Goal: Task Accomplishment & Management: Manage account settings

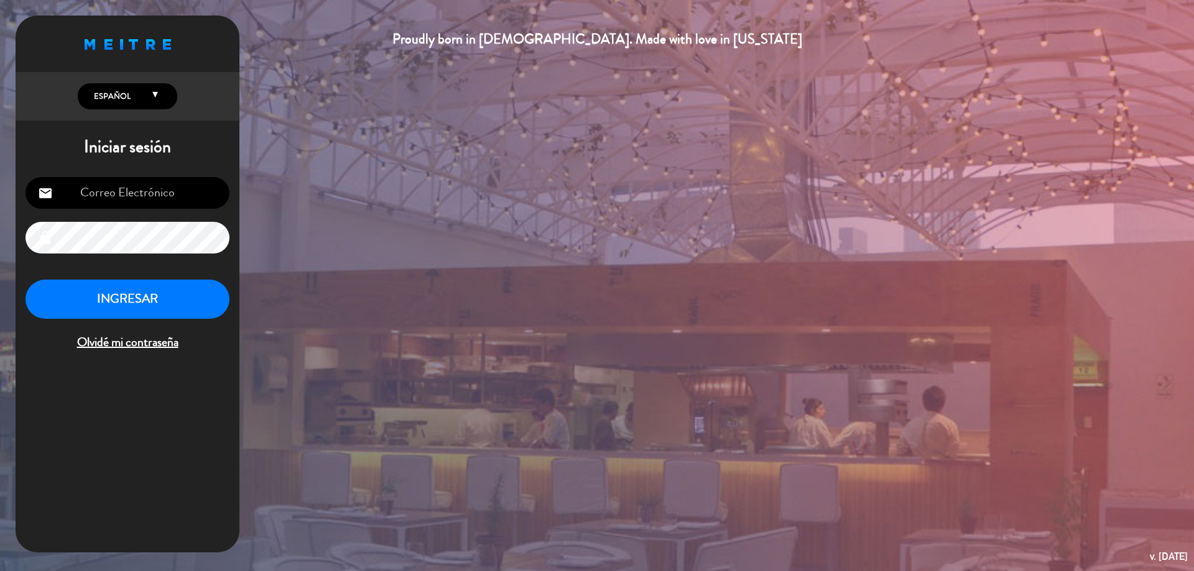
type input "[EMAIL_ADDRESS][DOMAIN_NAME]"
click at [126, 301] on button "INGRESAR" at bounding box center [127, 299] width 204 height 39
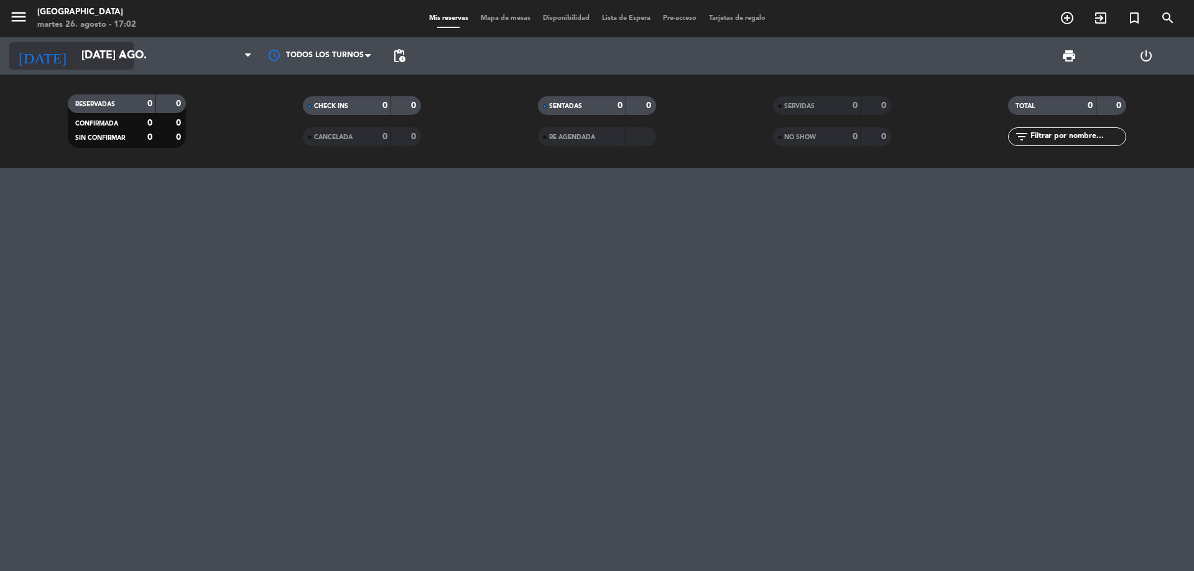
click at [125, 60] on icon "arrow_drop_down" at bounding box center [123, 55] width 15 height 15
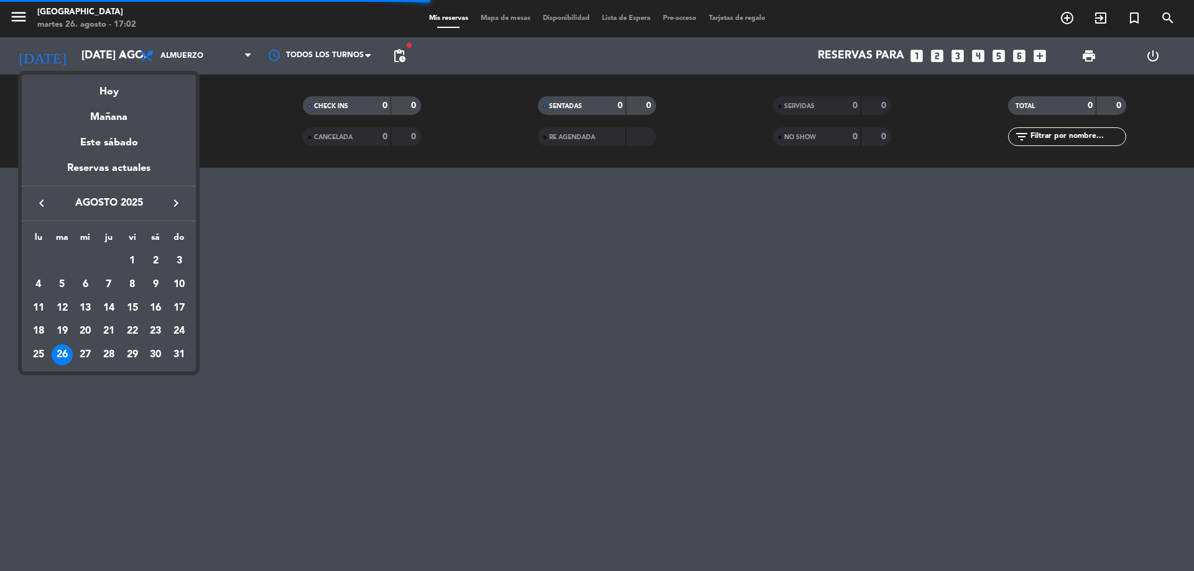
click at [173, 203] on icon "keyboard_arrow_right" at bounding box center [175, 203] width 15 height 15
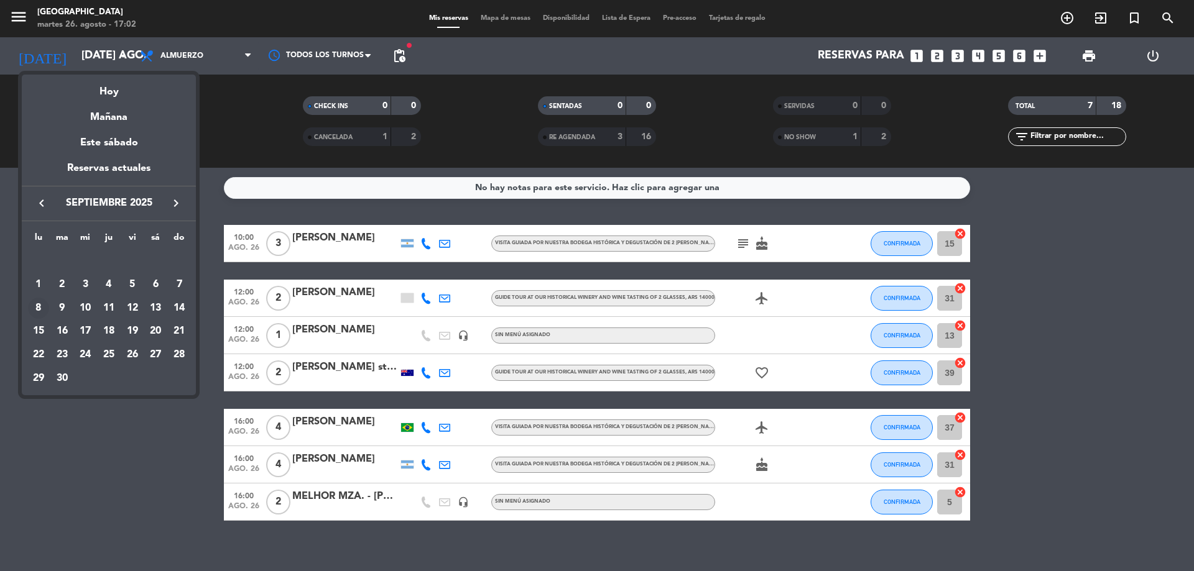
click at [37, 305] on div "8" at bounding box center [38, 308] width 21 height 21
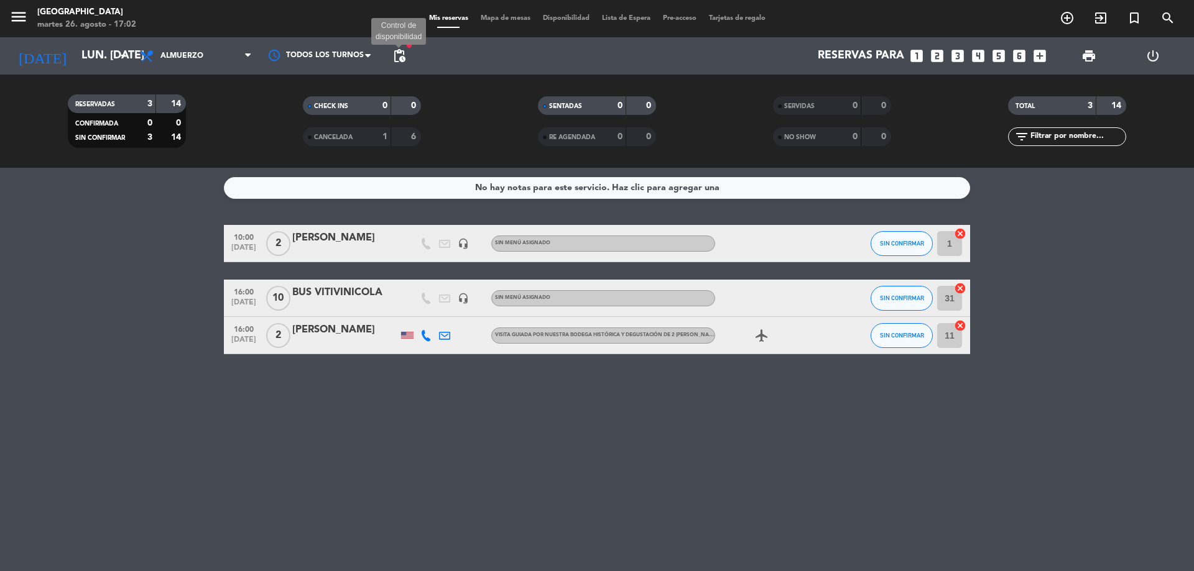
click at [402, 53] on span "pending_actions" at bounding box center [399, 55] width 15 height 15
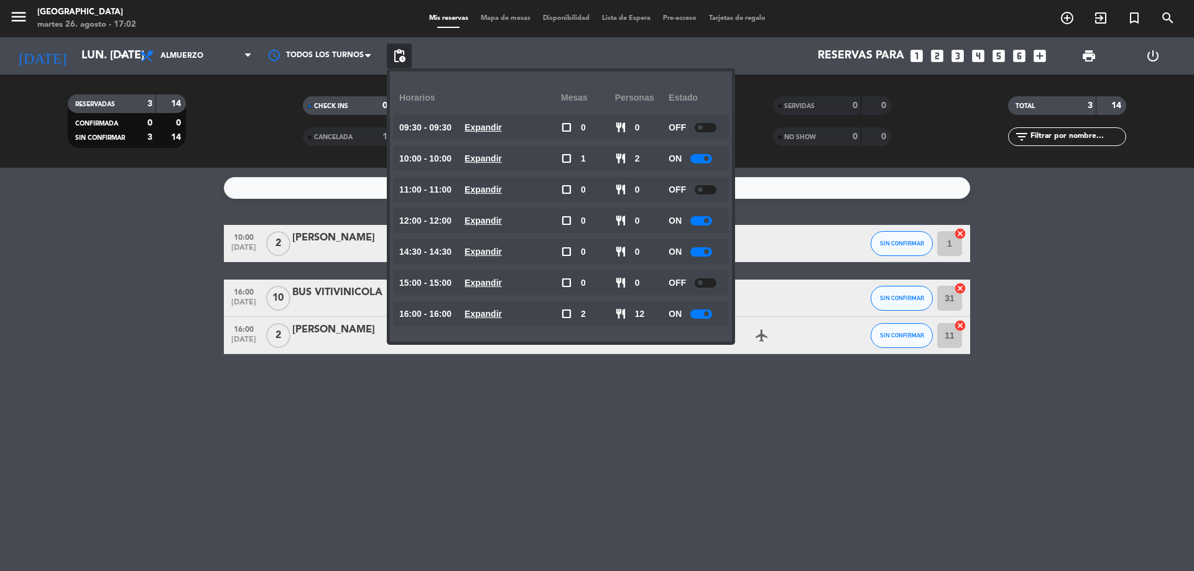
click at [696, 315] on div at bounding box center [701, 314] width 22 height 9
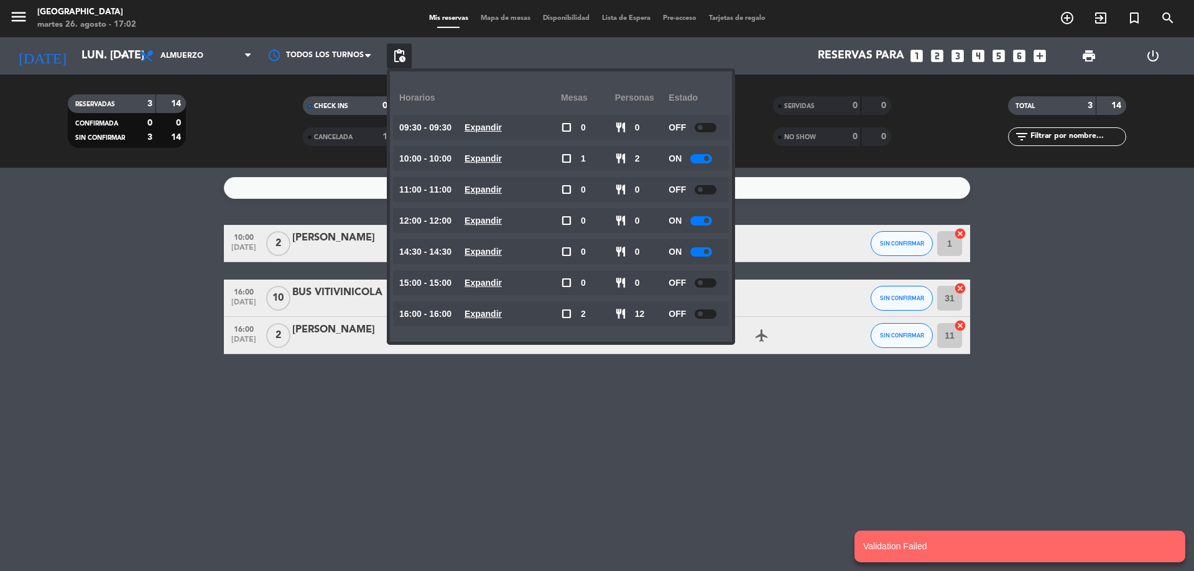
click at [696, 250] on div at bounding box center [701, 251] width 22 height 9
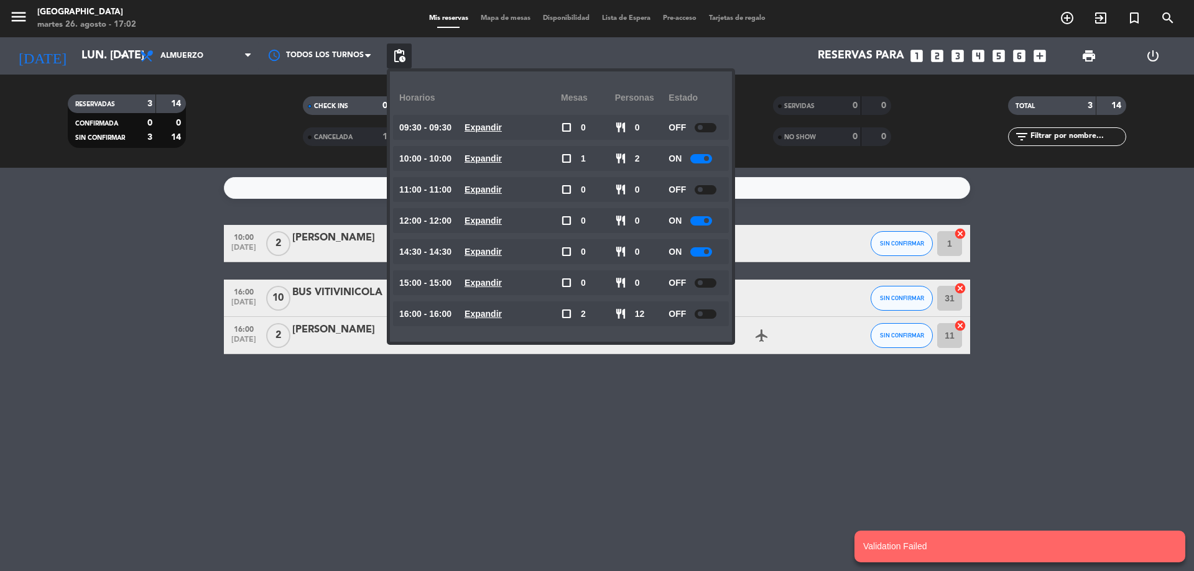
click at [696, 250] on div at bounding box center [701, 251] width 22 height 9
click at [697, 251] on div at bounding box center [701, 251] width 22 height 9
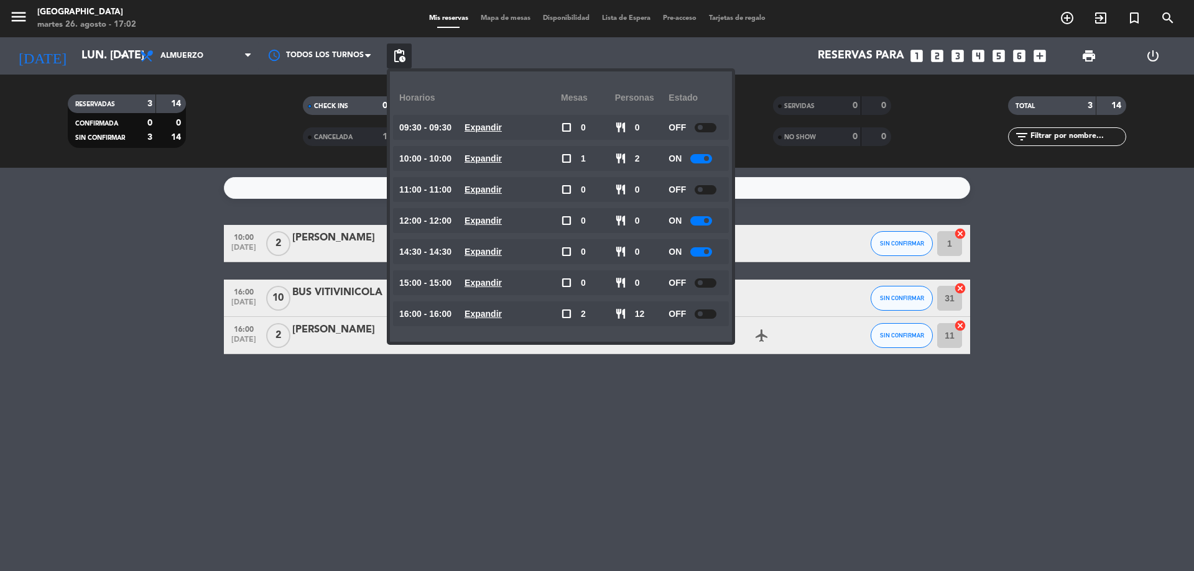
click at [697, 251] on div at bounding box center [701, 251] width 22 height 9
click at [685, 247] on div "ON" at bounding box center [695, 251] width 54 height 25
click at [129, 57] on icon "arrow_drop_down" at bounding box center [123, 55] width 15 height 15
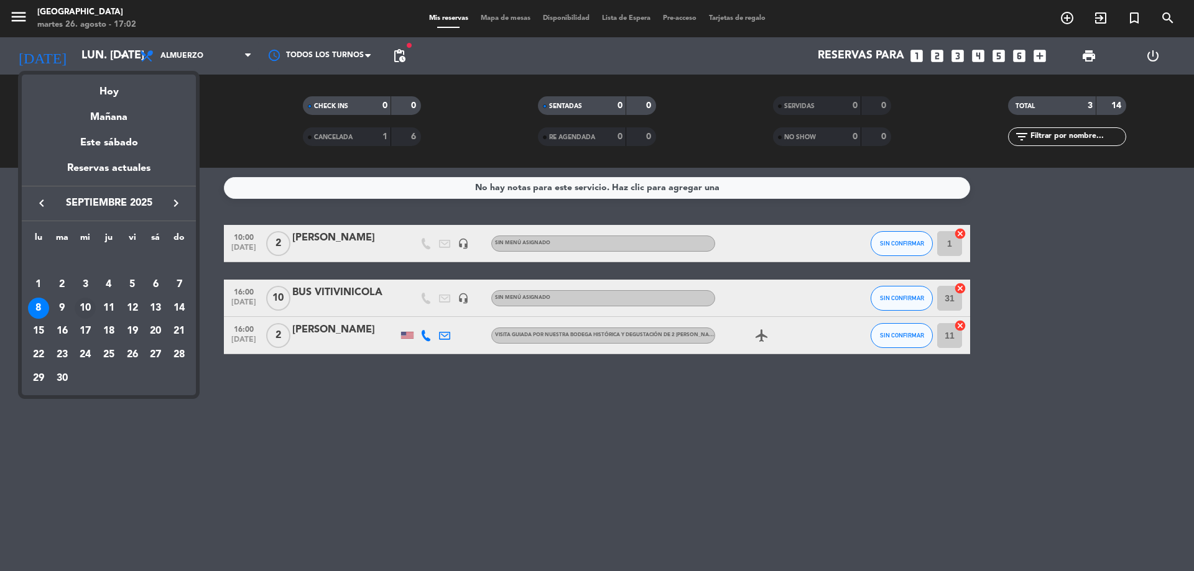
click at [84, 305] on div "10" at bounding box center [85, 308] width 21 height 21
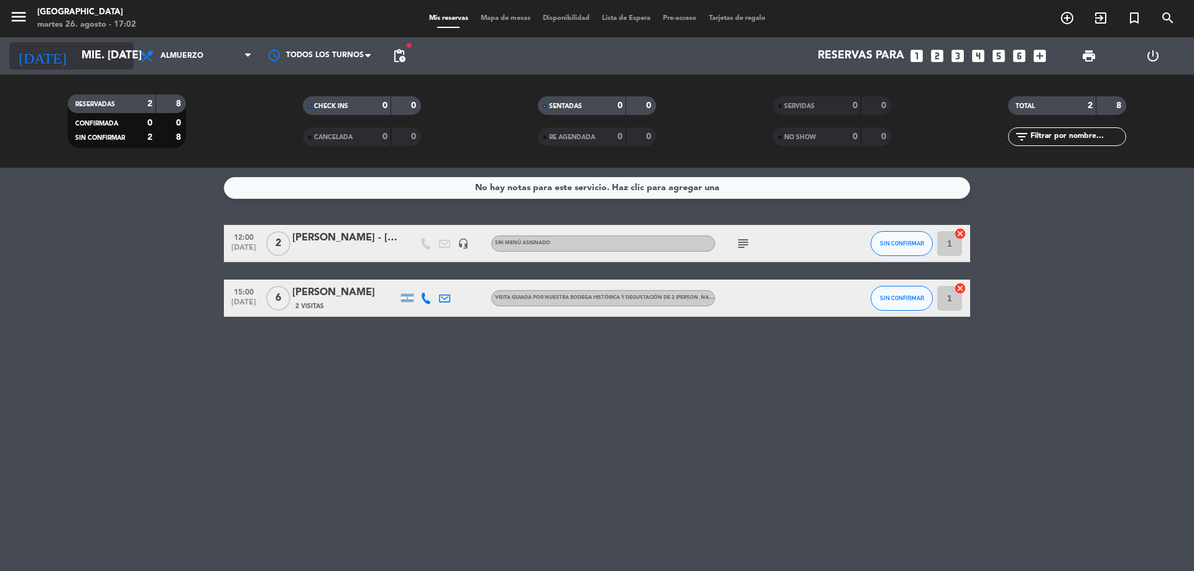
click at [126, 51] on icon "arrow_drop_down" at bounding box center [123, 55] width 15 height 15
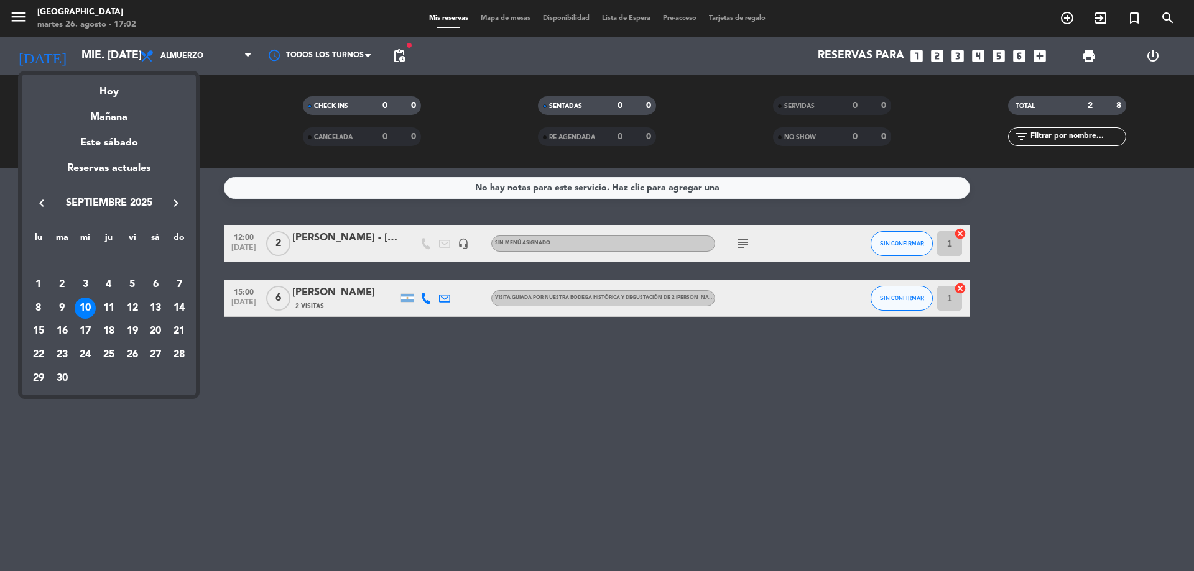
click at [395, 53] on div at bounding box center [597, 285] width 1194 height 571
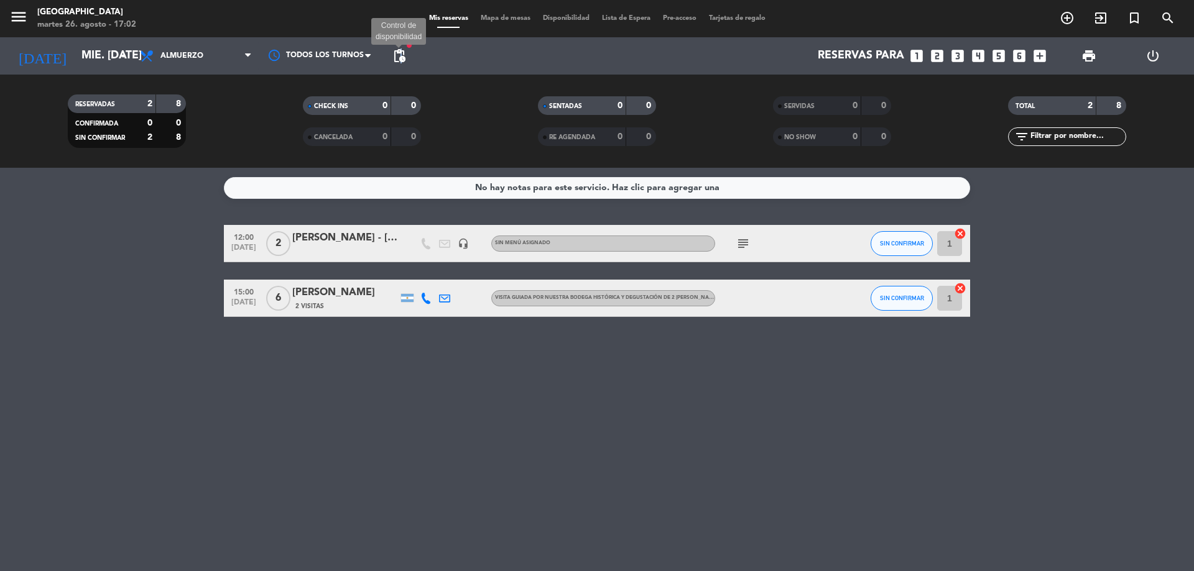
click at [402, 54] on span "pending_actions" at bounding box center [399, 55] width 15 height 15
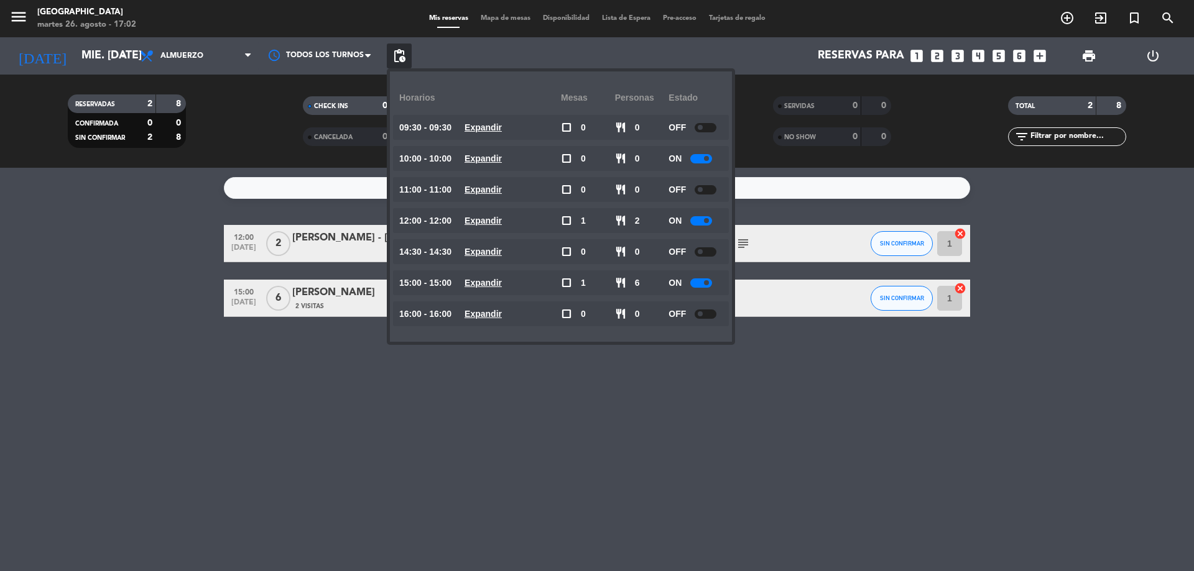
click at [693, 280] on div at bounding box center [701, 283] width 22 height 9
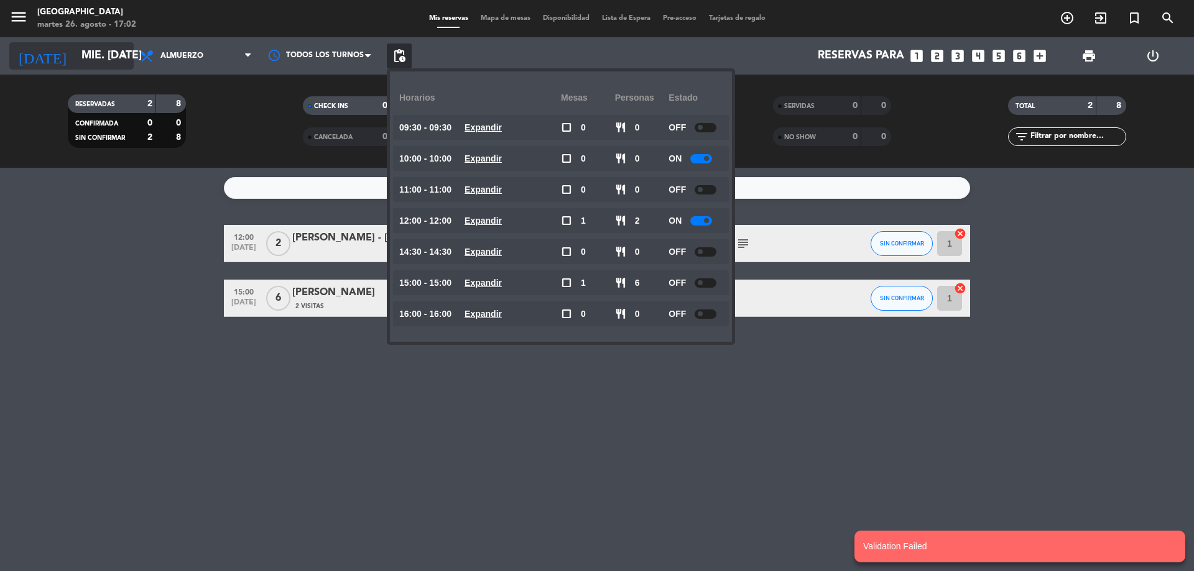
click at [113, 44] on input "mié. [DATE]" at bounding box center [147, 56] width 144 height 25
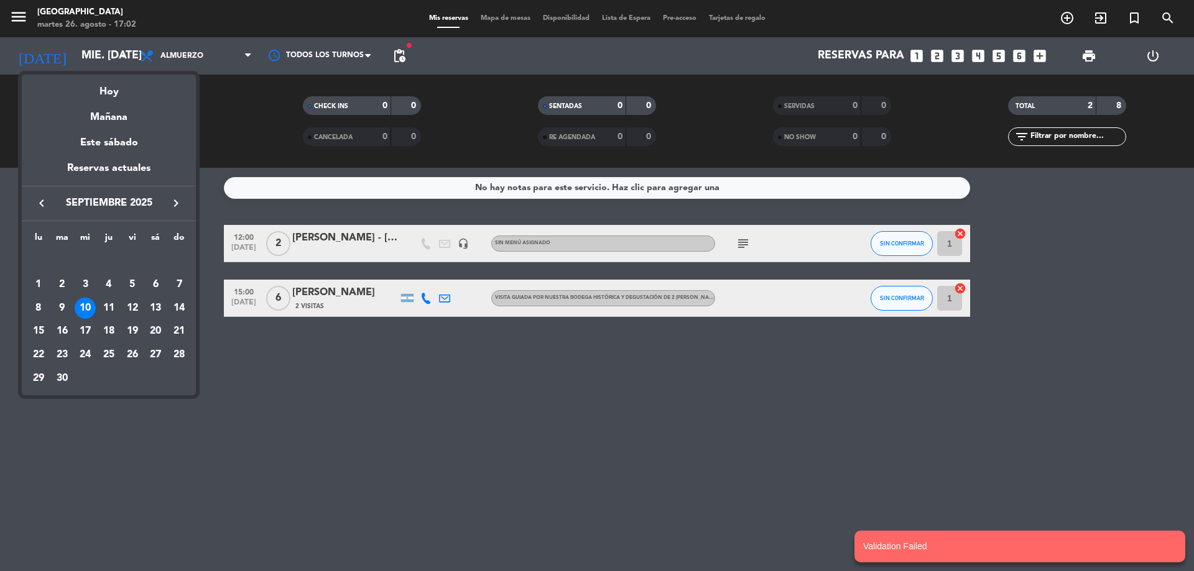
drag, startPoint x: 39, startPoint y: 310, endPoint x: 49, endPoint y: 303, distance: 11.7
click at [39, 310] on div "8" at bounding box center [38, 308] width 21 height 21
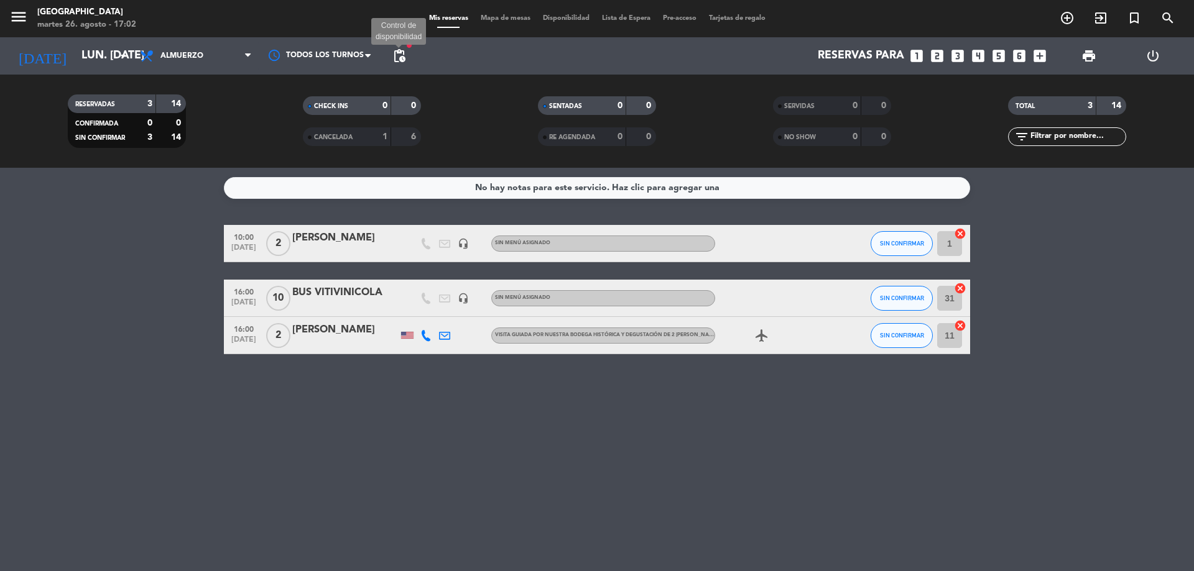
click at [403, 52] on span "pending_actions" at bounding box center [399, 55] width 15 height 15
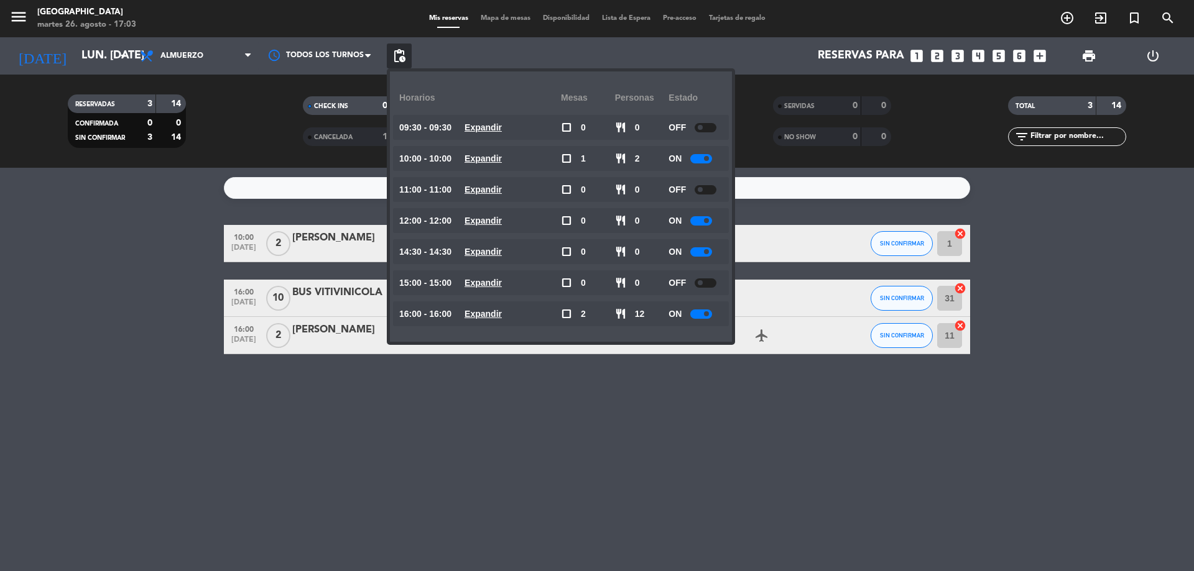
click at [698, 252] on div at bounding box center [701, 251] width 22 height 9
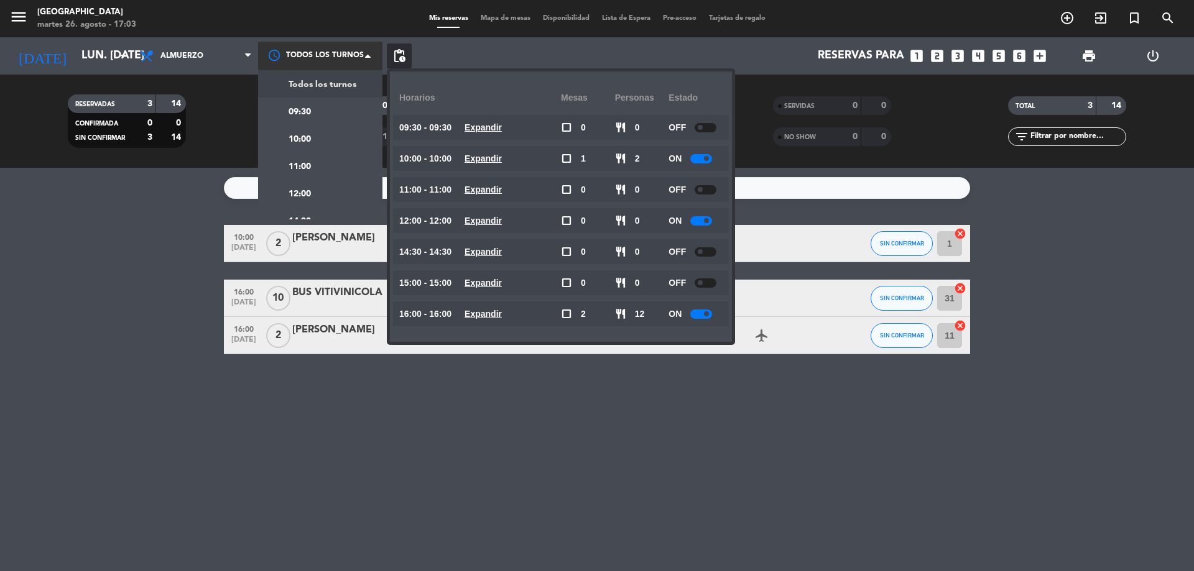
click at [333, 52] on div at bounding box center [320, 56] width 124 height 28
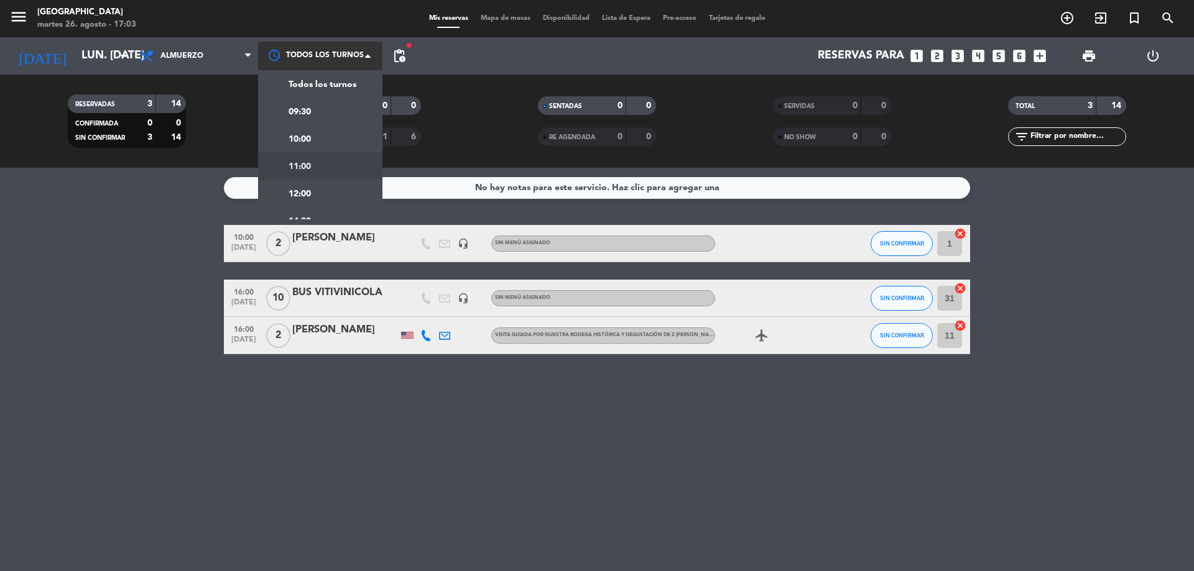
scroll to position [70, 0]
click at [307, 152] on span "14:30" at bounding box center [299, 152] width 22 height 14
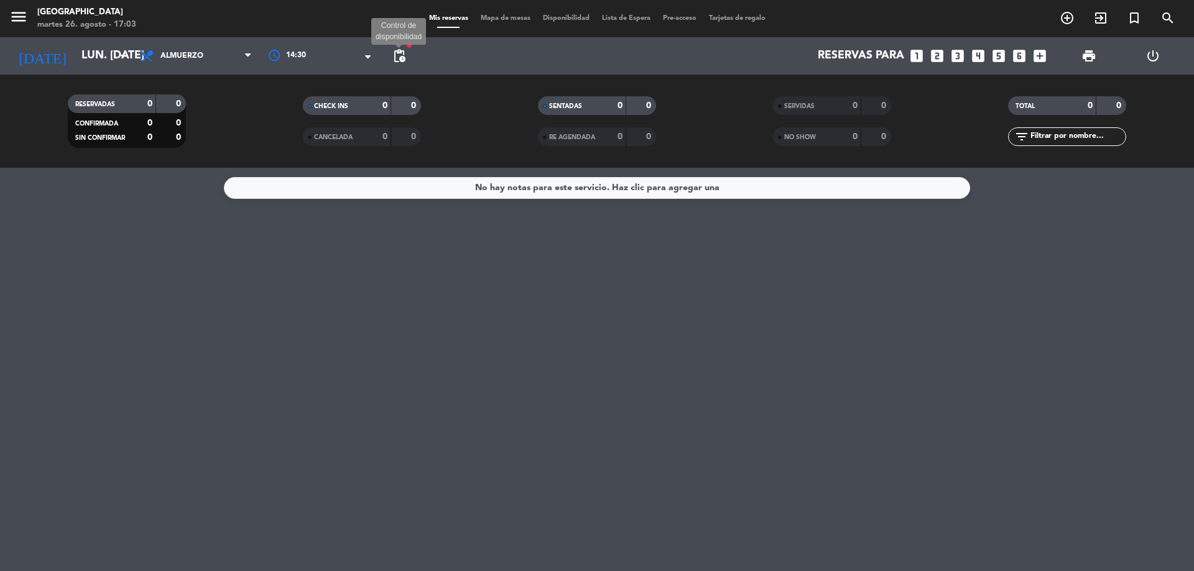
click at [394, 53] on span "pending_actions" at bounding box center [399, 55] width 15 height 15
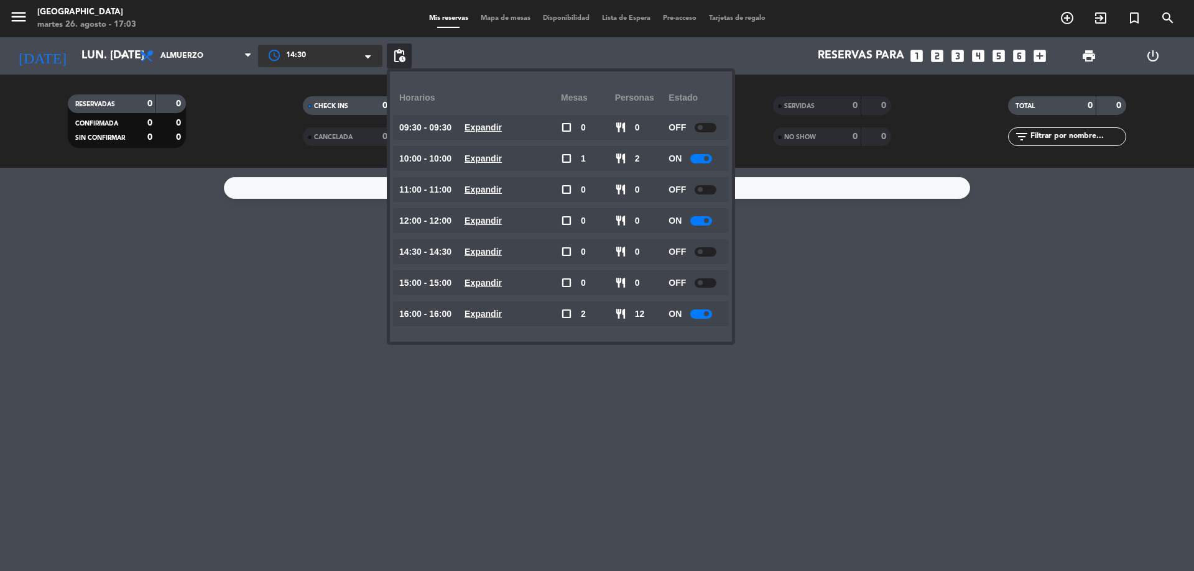
click at [367, 56] on span at bounding box center [371, 57] width 12 height 12
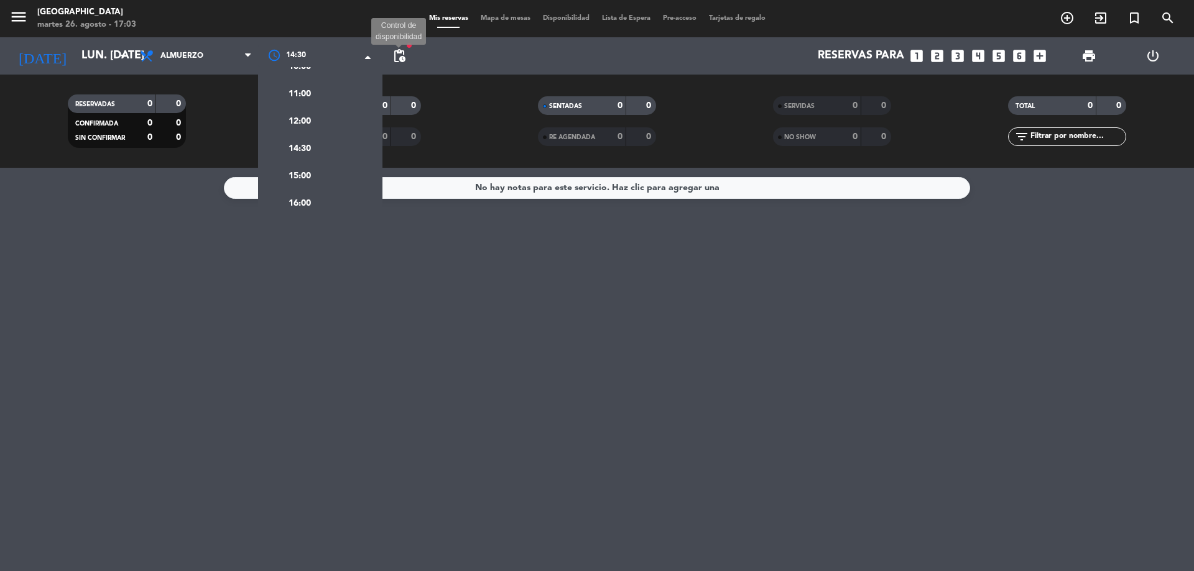
click at [401, 53] on span "pending_actions" at bounding box center [399, 55] width 15 height 15
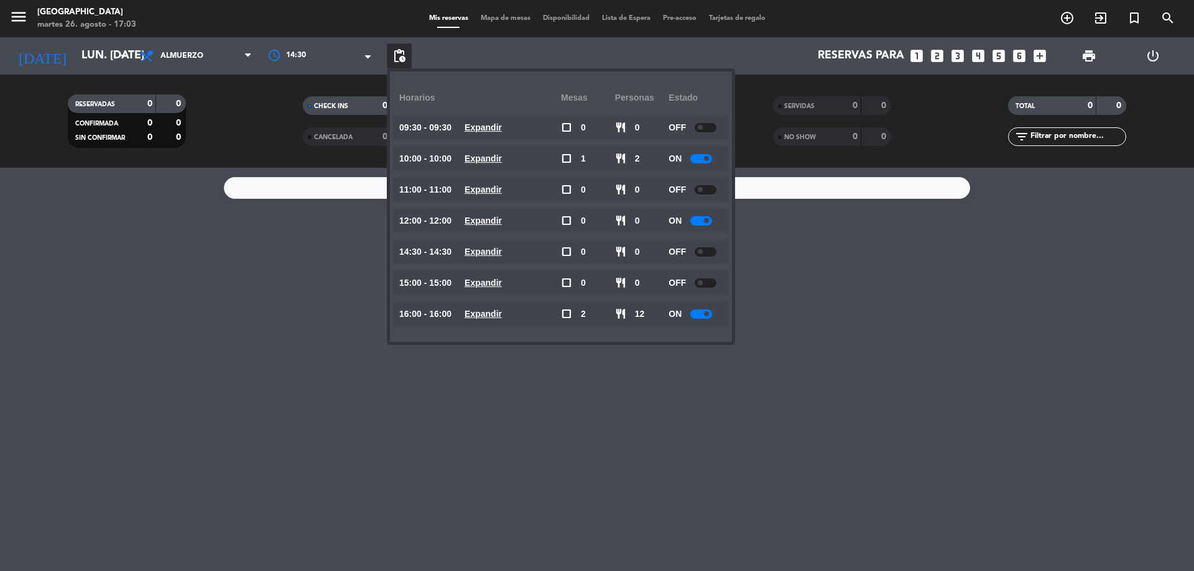
click at [697, 311] on div at bounding box center [701, 314] width 22 height 9
click at [696, 313] on div at bounding box center [701, 314] width 22 height 9
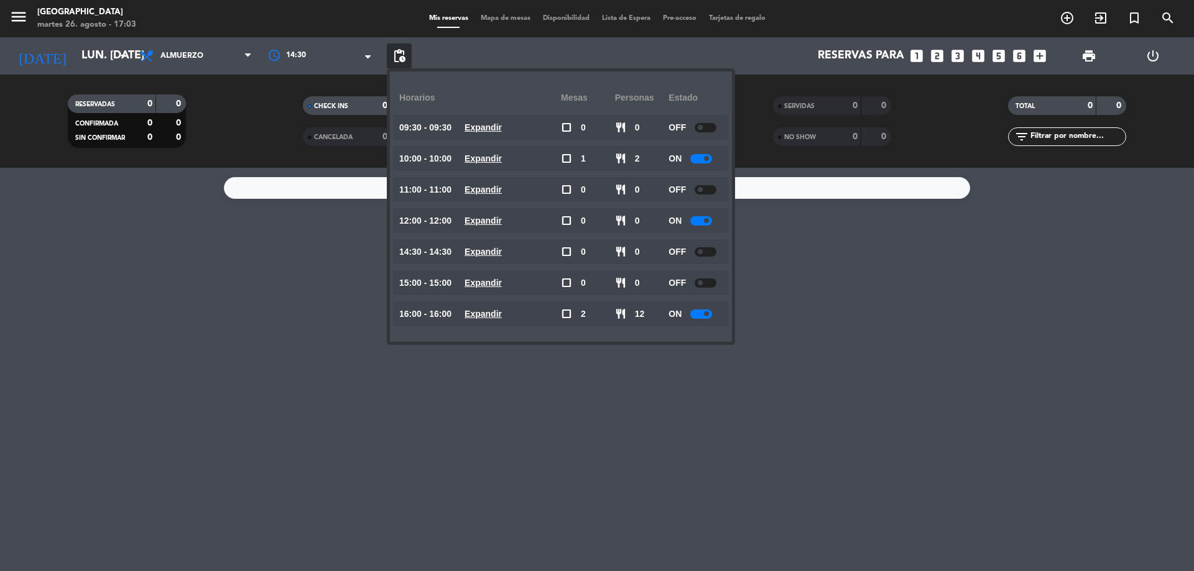
click at [410, 58] on span "pending_actions" at bounding box center [399, 56] width 25 height 25
click at [103, 55] on input "lun. [DATE]" at bounding box center [147, 56] width 144 height 25
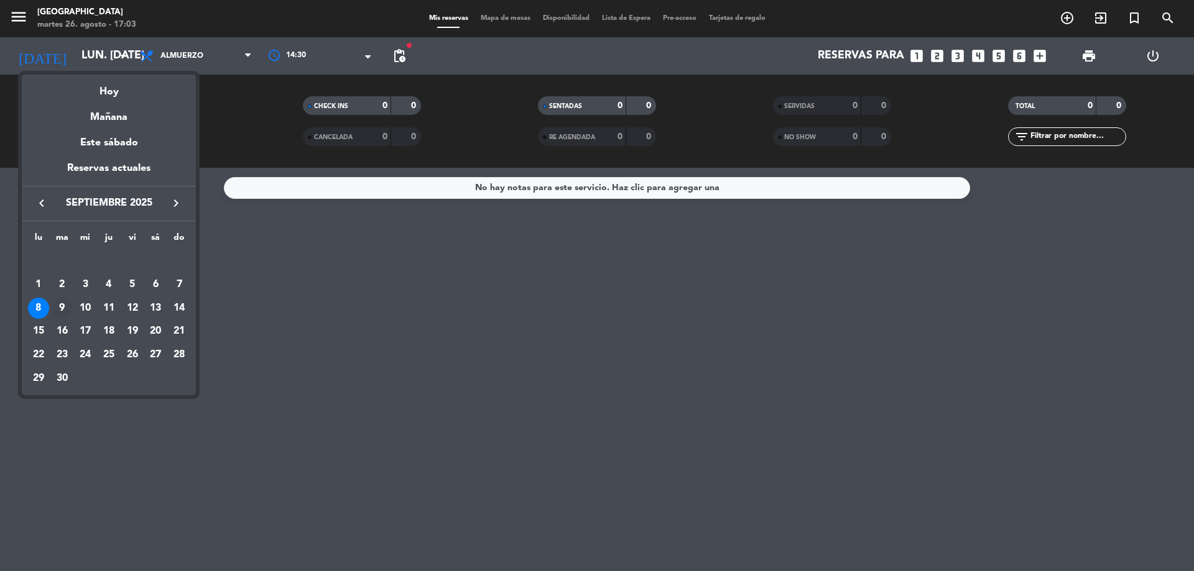
click at [63, 300] on div "9" at bounding box center [62, 308] width 21 height 21
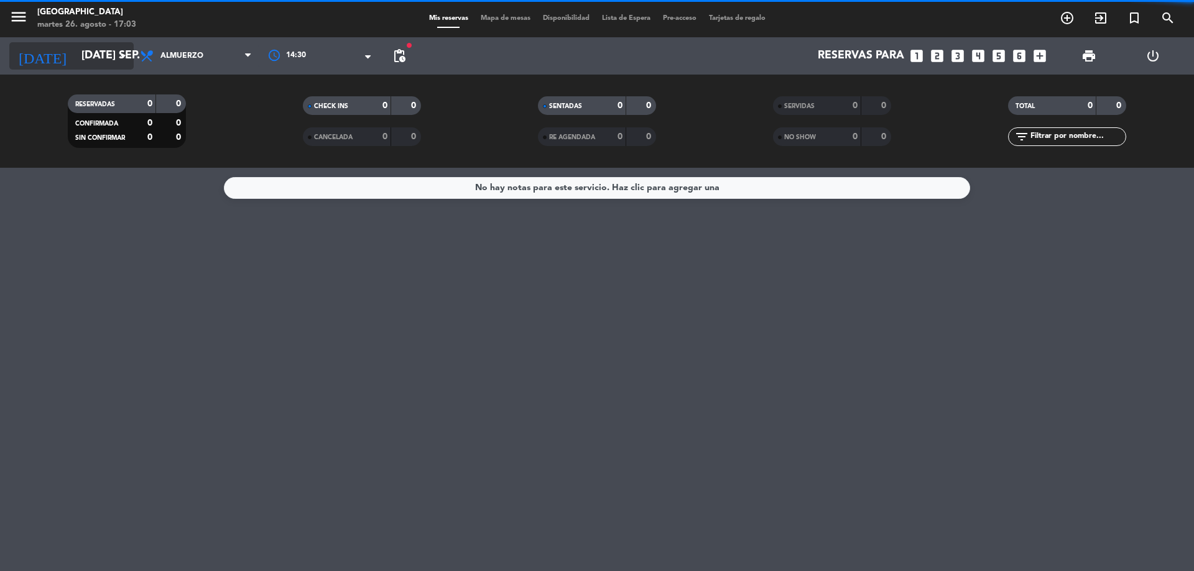
click at [117, 50] on icon "arrow_drop_down" at bounding box center [123, 55] width 15 height 15
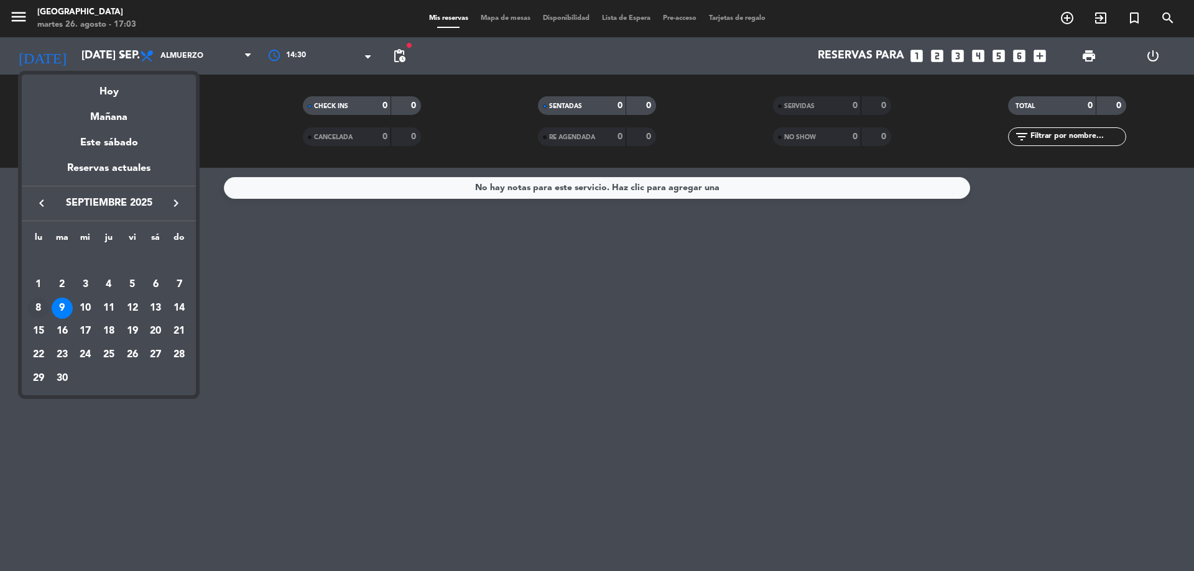
click at [39, 301] on div "8" at bounding box center [38, 308] width 21 height 21
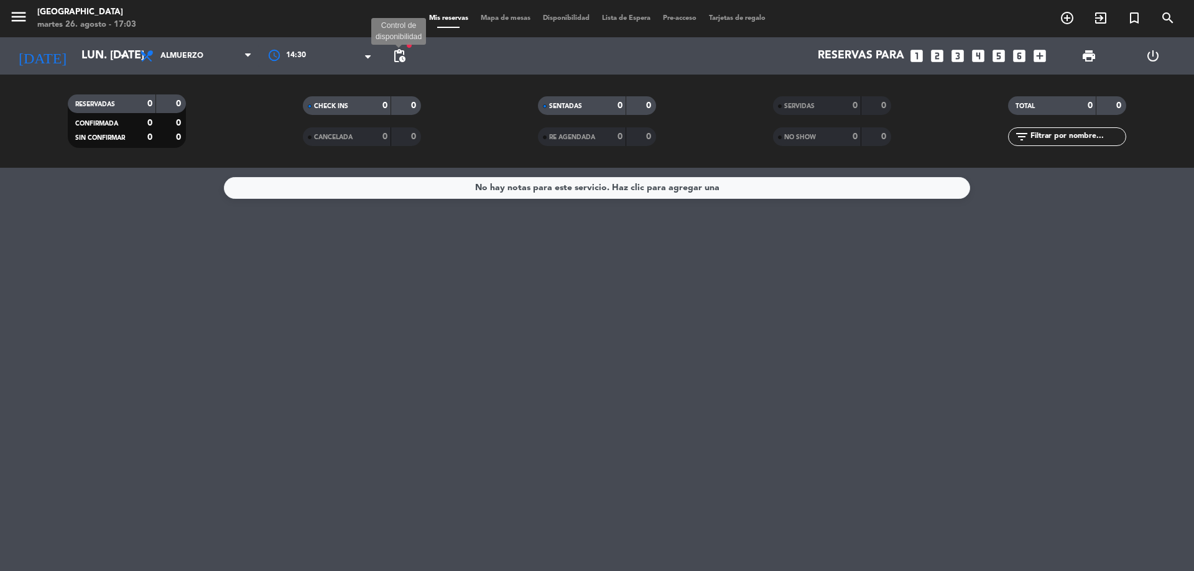
click at [406, 56] on span "pending_actions" at bounding box center [399, 55] width 15 height 15
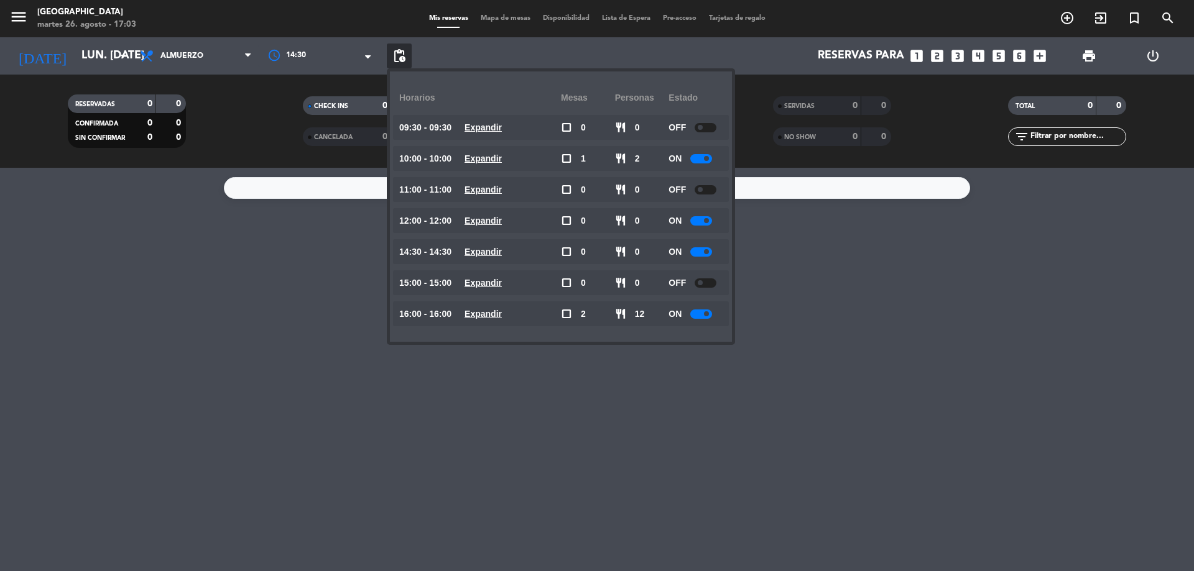
click at [699, 316] on div at bounding box center [701, 314] width 22 height 9
click at [98, 53] on input "lun. [DATE]" at bounding box center [147, 56] width 144 height 25
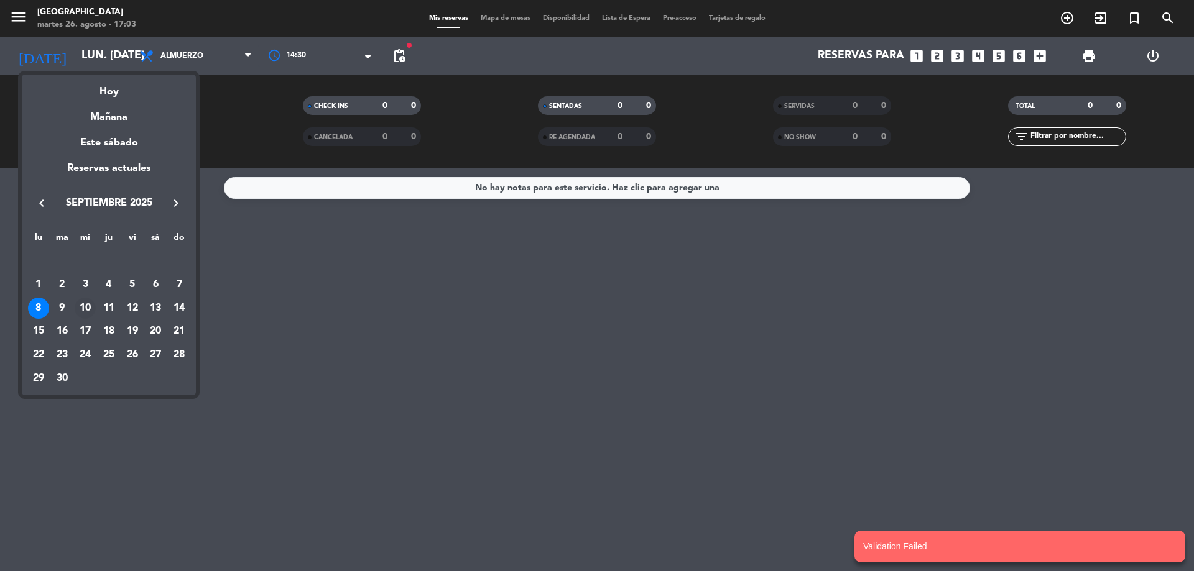
click at [91, 302] on div "10" at bounding box center [85, 308] width 21 height 21
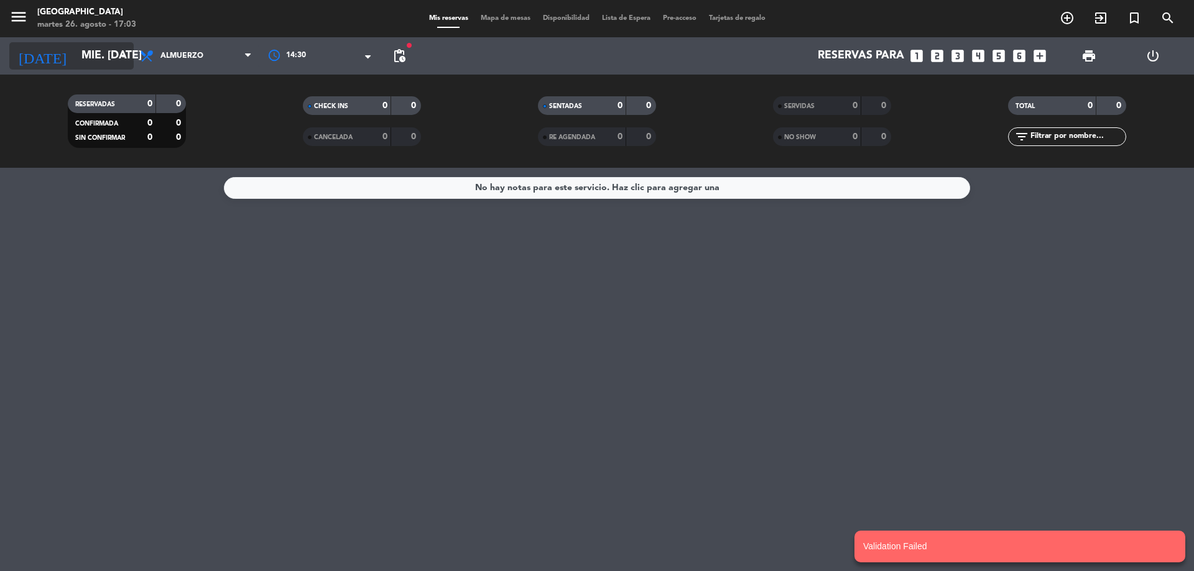
click at [121, 60] on icon "arrow_drop_down" at bounding box center [123, 55] width 15 height 15
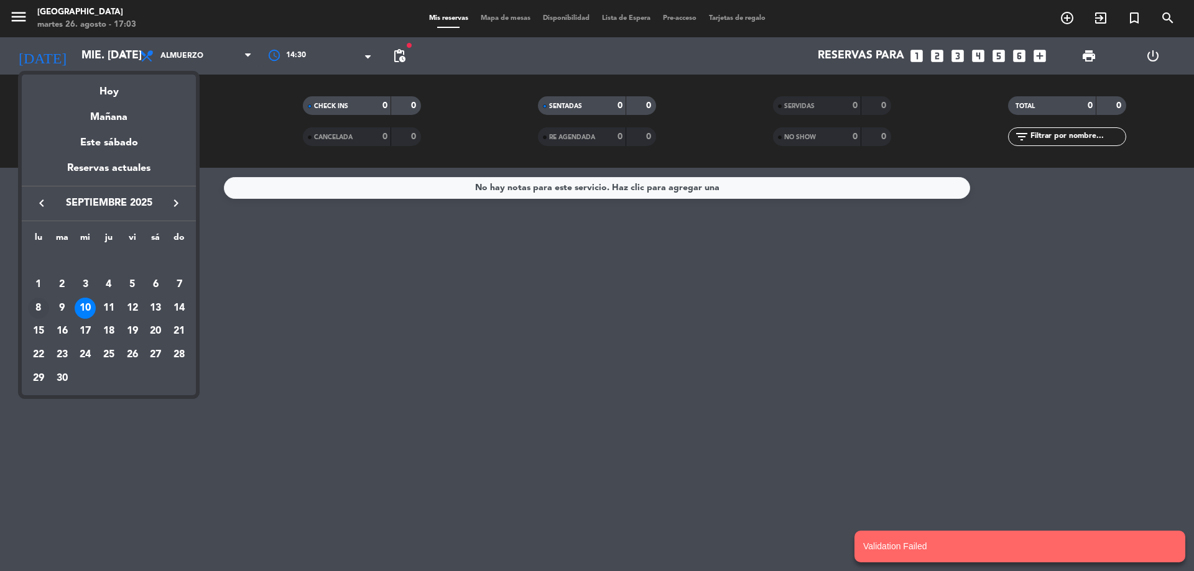
click at [34, 312] on div "8" at bounding box center [38, 308] width 21 height 21
type input "lun. [DATE]"
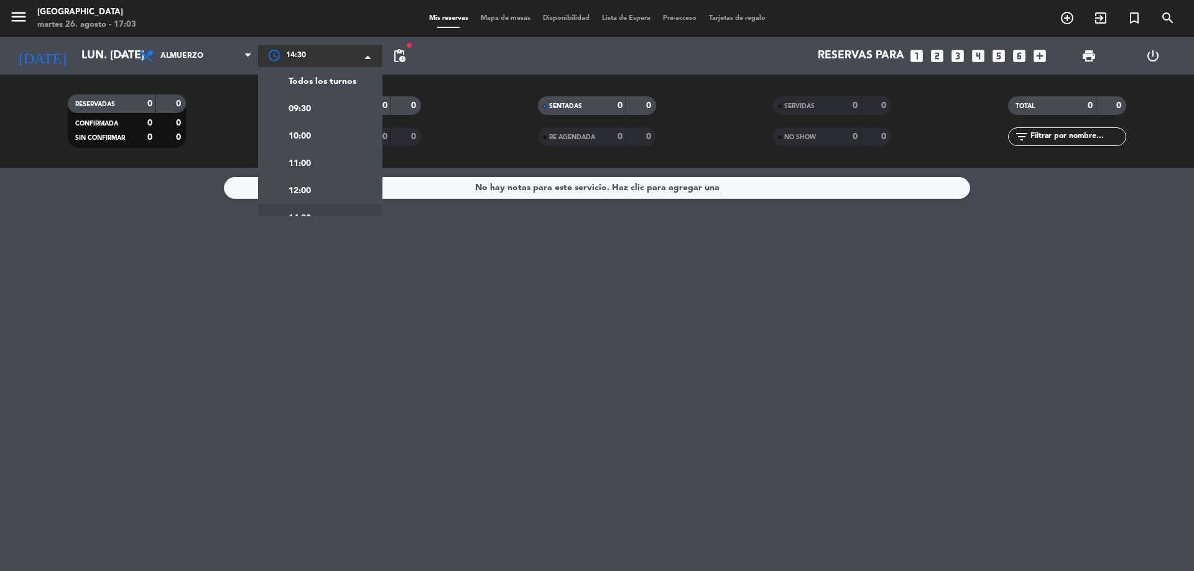
click at [369, 57] on span at bounding box center [371, 57] width 12 height 12
click at [316, 73] on div "Todos los turnos" at bounding box center [308, 81] width 95 height 16
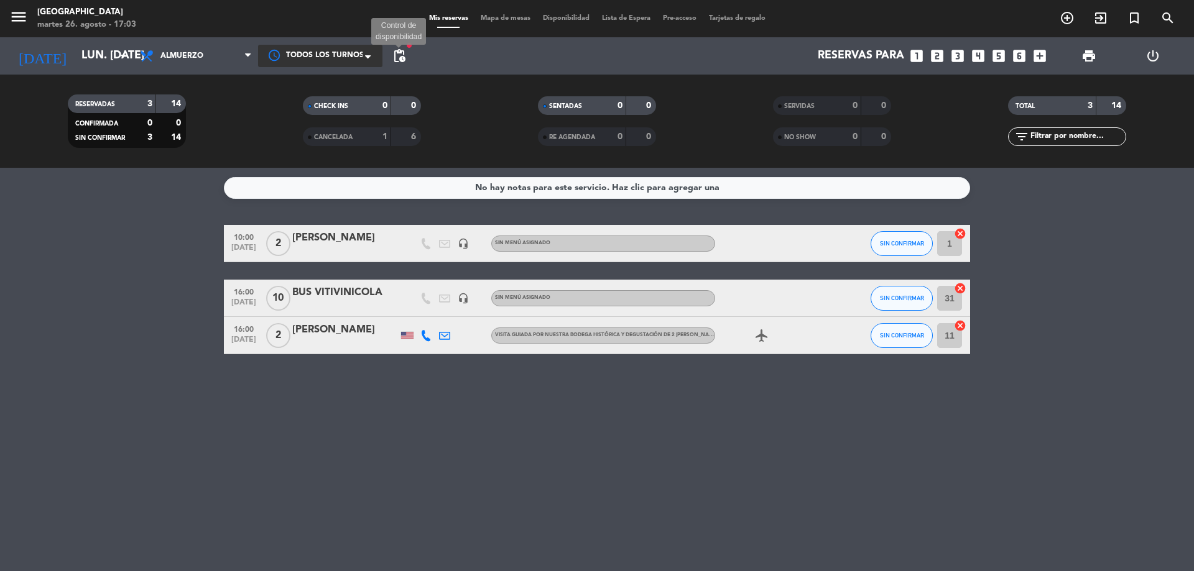
click at [403, 62] on span "pending_actions" at bounding box center [399, 55] width 15 height 15
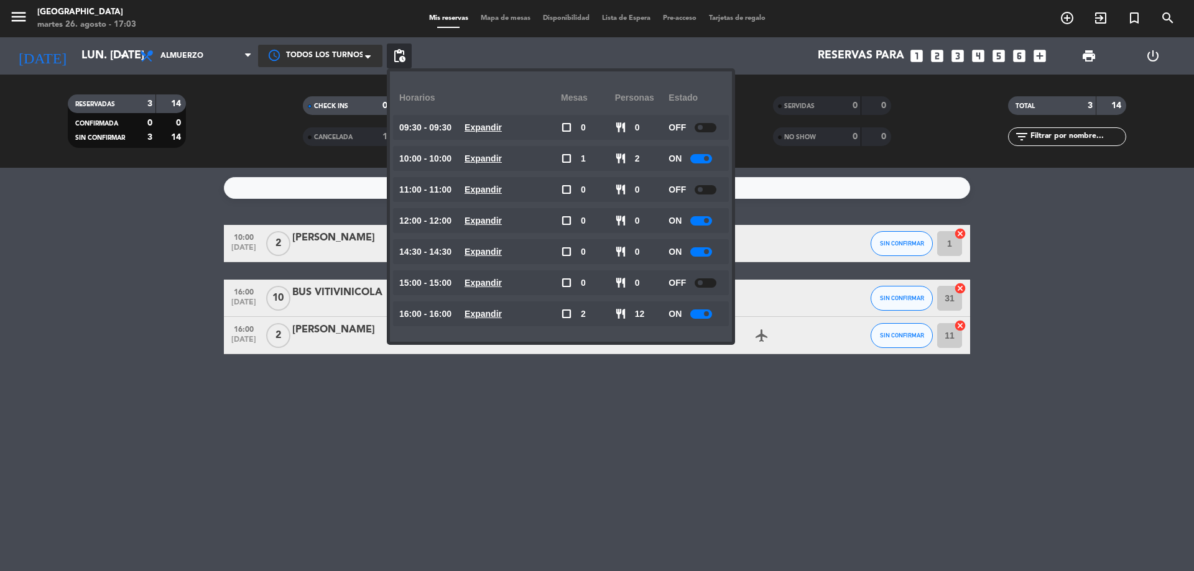
click at [699, 317] on div at bounding box center [701, 314] width 22 height 9
